Goal: Complete application form

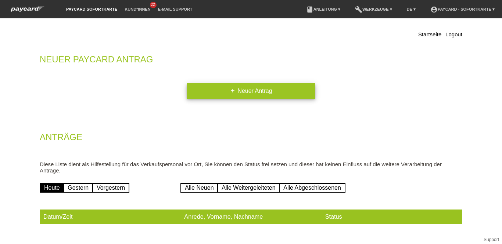
click at [262, 89] on link "add Neuer Antrag" at bounding box center [251, 90] width 129 height 15
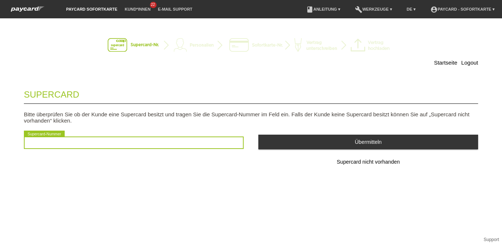
click at [144, 144] on input "text" at bounding box center [134, 143] width 220 height 12
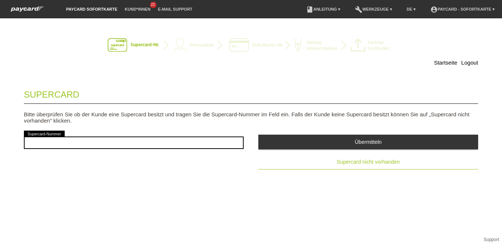
click at [374, 165] on span "Supercard nicht vorhanden" at bounding box center [368, 162] width 63 height 6
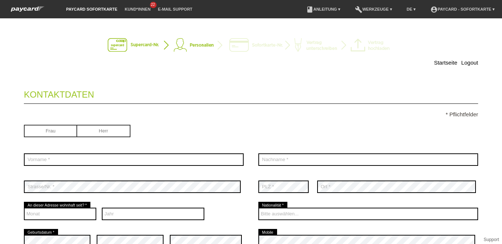
scroll to position [67, 0]
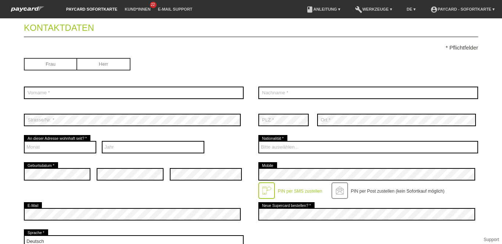
click at [111, 66] on input "radio" at bounding box center [103, 63] width 53 height 11
radio input "true"
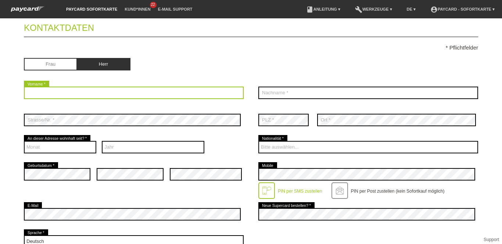
click at [98, 87] on input "text" at bounding box center [134, 93] width 220 height 12
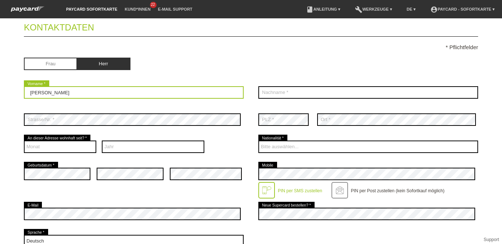
type input "Filip"
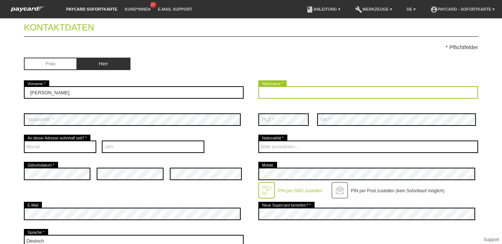
click at [259, 94] on input "text" at bounding box center [368, 92] width 220 height 12
type input "Radenkovic"
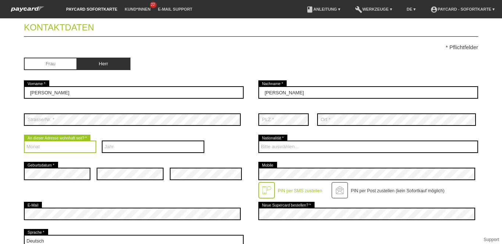
click at [40, 146] on select "Monat 01 02 03 04 05 06 07 08 09 10 11 12" at bounding box center [60, 147] width 72 height 12
select select "01"
click at [24, 141] on select "Monat 01 02 03 04 05 06 07 08 09 10 11 12" at bounding box center [60, 147] width 72 height 12
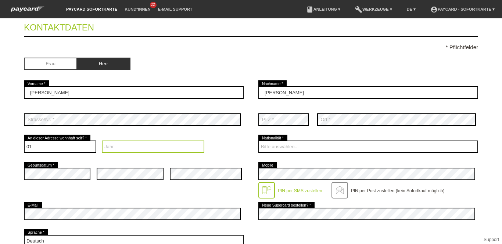
click at [123, 146] on select "Jahr 2025 2024 2023 2022 2021 2020 2019 2018 2017 2016" at bounding box center [153, 147] width 102 height 12
select select "2022"
click at [102, 141] on select "Jahr 2025 2024 2023 2022 2021 2020 2019 2018 2017 2016" at bounding box center [153, 147] width 102 height 12
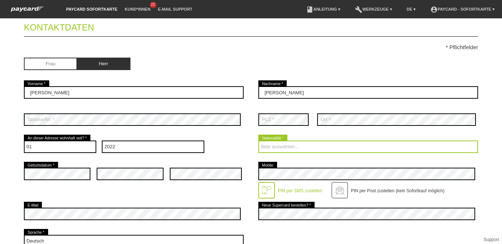
click at [266, 145] on select "Bitte auswählen... Schweiz Deutschland Liechtenstein Österreich ------------ Af…" at bounding box center [368, 147] width 220 height 12
click at [284, 146] on select "Bitte auswählen... Schweiz Deutschland Liechtenstein Österreich ------------ Af…" at bounding box center [368, 147] width 220 height 12
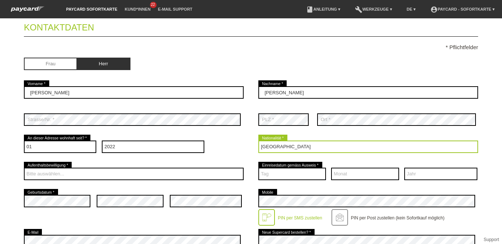
click at [280, 147] on select "Bitte auswählen... Schweiz Deutschland Liechtenstein Österreich ------------ Af…" at bounding box center [368, 147] width 220 height 12
click at [278, 149] on select "Bitte auswählen... Schweiz Deutschland Liechtenstein Österreich ------------ Af…" at bounding box center [368, 147] width 220 height 12
click at [277, 144] on select "Bitte auswählen... Schweiz Deutschland Liechtenstein Österreich ------------ Af…" at bounding box center [368, 147] width 220 height 12
select select "RS"
click at [258, 141] on select "Bitte auswählen... Schweiz Deutschland Liechtenstein Österreich ------------ Af…" at bounding box center [368, 147] width 220 height 12
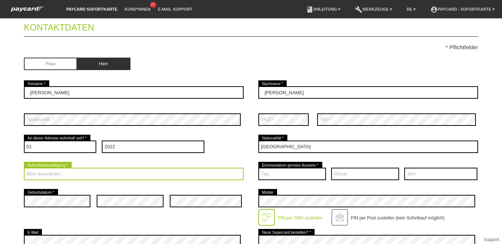
click at [53, 173] on select "Bitte auswählen... C B B - Flüchtlingsstatus Andere" at bounding box center [134, 174] width 220 height 12
select select "C"
click at [24, 168] on select "Bitte auswählen... C B B - Flüchtlingsstatus Andere" at bounding box center [134, 174] width 220 height 12
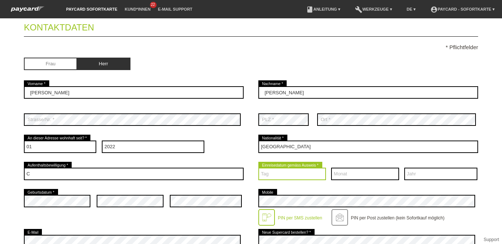
click at [316, 169] on select "Tag 01 02 03 04 05 06 07 08 09 10 11 12 13 14 15 16 17" at bounding box center [292, 174] width 68 height 12
select select "03"
click at [258, 168] on select "Tag 01 02 03 04 05 06 07 08 09 10 11 12 13 14 15 16 17" at bounding box center [292, 174] width 68 height 12
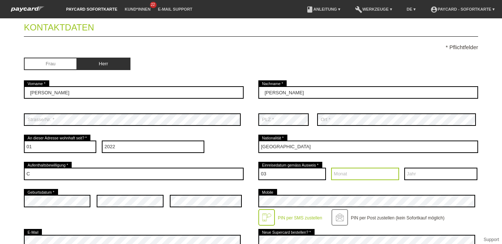
click at [356, 173] on select "Monat 01 02 03 04 05 06 07 08 09 10 11 12" at bounding box center [365, 174] width 68 height 12
select select "10"
click at [331, 168] on select "Monat 01 02 03 04 05 06 07 08 09 10 11 12" at bounding box center [365, 174] width 68 height 12
click at [417, 175] on select "Jahr 2025 2024 2023 2022 2021 2020 2019 2018 2017 2016" at bounding box center [440, 174] width 73 height 12
select select "1998"
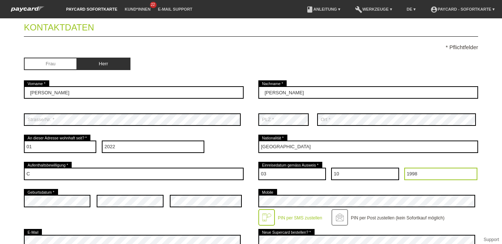
click at [404, 168] on select "Jahr 2025 2024 2023 2022 2021 2020 2019 2018 2017 2016" at bounding box center [440, 174] width 73 height 12
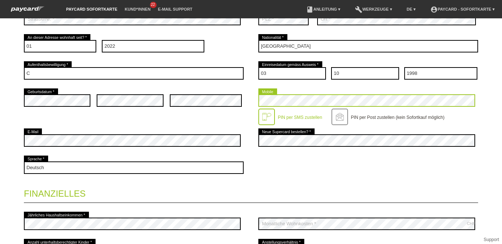
scroll to position [235, 0]
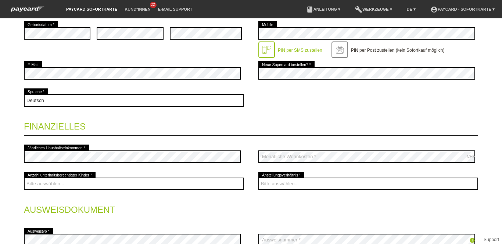
click at [185, 163] on div "error Jährliches Haushaltseinkommen *" at bounding box center [134, 156] width 220 height 27
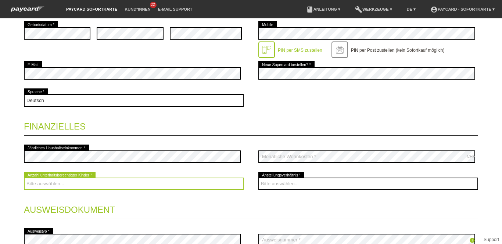
click at [75, 181] on select "Bitte auswählen... 0 1 2 3 4 5 6 7 8 9" at bounding box center [134, 184] width 220 height 12
select select "0"
click at [24, 178] on select "Bitte auswählen... 0 1 2 3 4 5 6 7 8 9" at bounding box center [134, 184] width 220 height 12
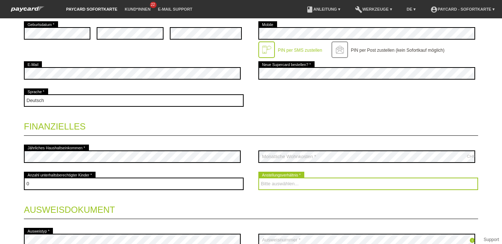
click at [276, 187] on select "Bitte auswählen... Unbefristet Befristet Lehrling/Student Pensioniert Nicht arb…" at bounding box center [368, 184] width 220 height 12
select select "UNLIMITED"
click at [258, 178] on select "Bitte auswählen... Unbefristet Befristet Lehrling/Student Pensioniert Nicht arb…" at bounding box center [368, 184] width 220 height 12
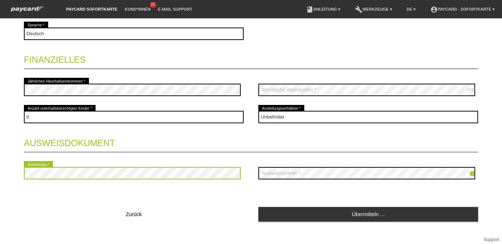
scroll to position [302, 0]
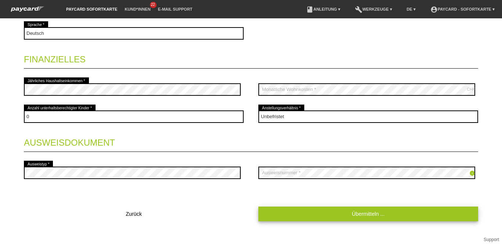
click at [306, 212] on link "Übermitteln ..." at bounding box center [368, 214] width 220 height 14
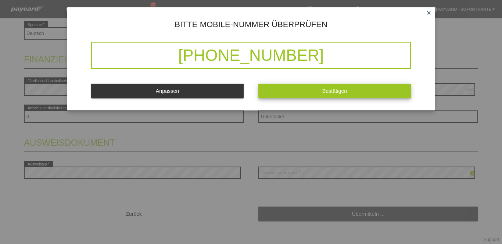
click at [347, 89] on button "Bestätigen" at bounding box center [334, 91] width 152 height 14
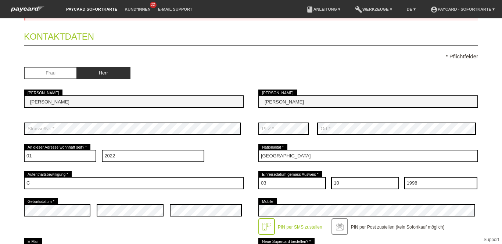
scroll to position [0, 0]
